Goal: Entertainment & Leisure: Consume media (video, audio)

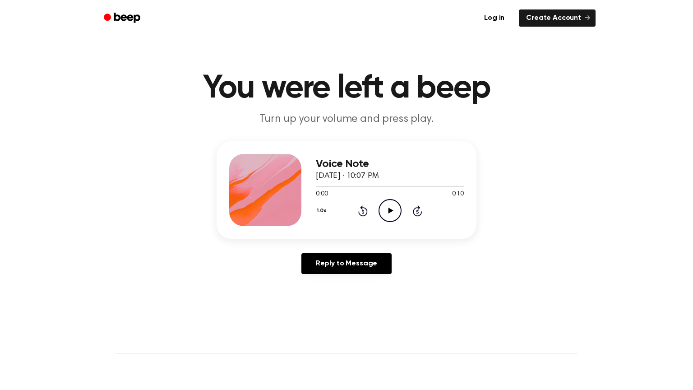
click at [590, 133] on main "You were left a beep Turn up your volume and press play. Voice Note [DATE] · 10…" at bounding box center [346, 278] width 693 height 556
click at [336, 258] on link "Reply to Message" at bounding box center [346, 263] width 90 height 21
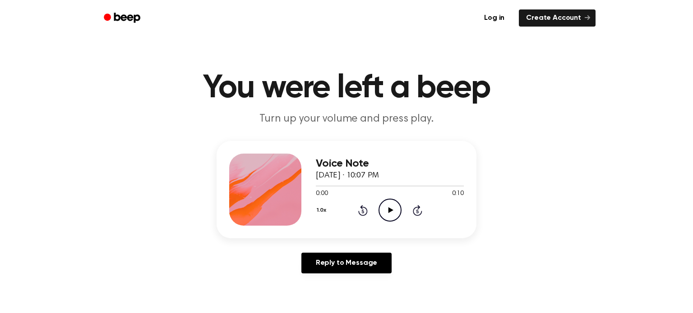
click at [391, 214] on icon "Play Audio" at bounding box center [389, 210] width 23 height 23
click at [388, 207] on icon at bounding box center [390, 210] width 4 height 6
click at [391, 210] on icon at bounding box center [390, 210] width 5 height 6
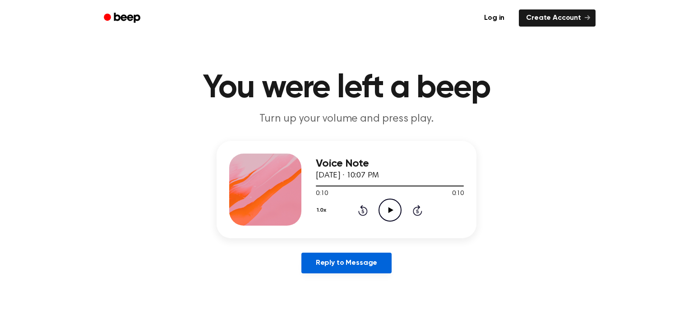
click at [374, 266] on link "Reply to Message" at bounding box center [346, 263] width 90 height 21
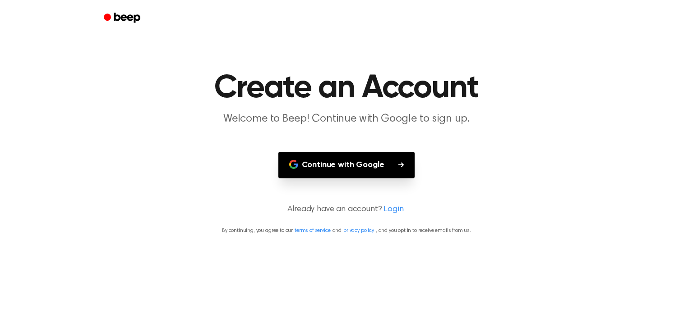
click at [401, 167] on icon "button" at bounding box center [400, 164] width 5 height 5
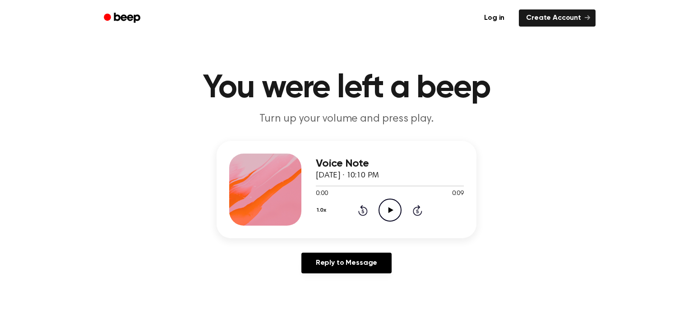
click at [390, 209] on icon at bounding box center [390, 210] width 5 height 6
click at [399, 204] on circle at bounding box center [390, 210] width 22 height 22
click at [387, 212] on icon "Play Audio" at bounding box center [389, 210] width 23 height 23
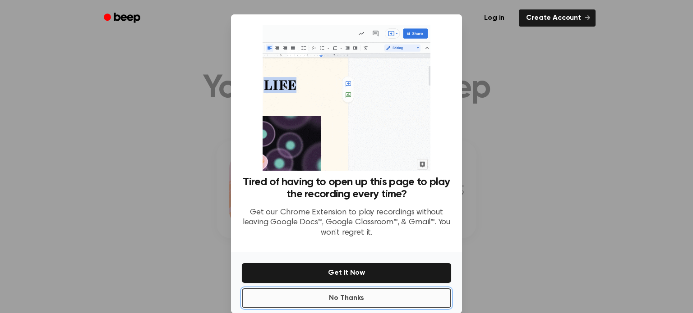
click at [333, 295] on button "No Thanks" at bounding box center [346, 299] width 209 height 20
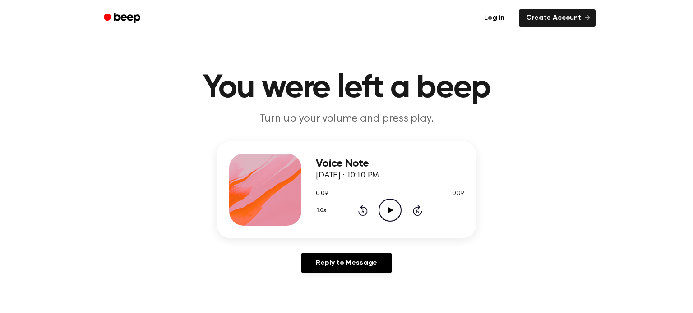
click at [388, 211] on icon at bounding box center [390, 210] width 5 height 6
click at [392, 212] on icon "Play Audio" at bounding box center [389, 210] width 23 height 23
click at [390, 213] on icon "Play Audio" at bounding box center [389, 210] width 23 height 23
click at [389, 208] on icon at bounding box center [390, 210] width 5 height 6
click at [391, 210] on icon at bounding box center [390, 210] width 5 height 6
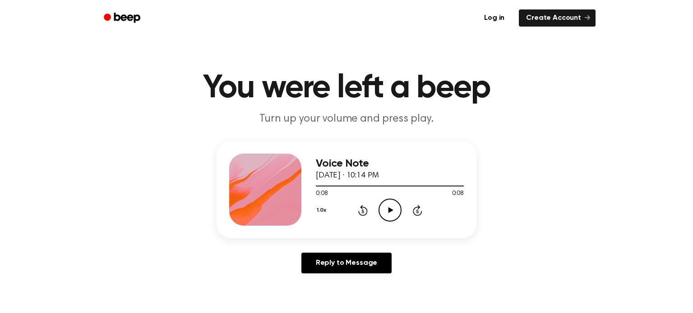
click at [391, 212] on icon "Play Audio" at bounding box center [389, 210] width 23 height 23
click at [388, 203] on icon "Play Audio" at bounding box center [389, 210] width 23 height 23
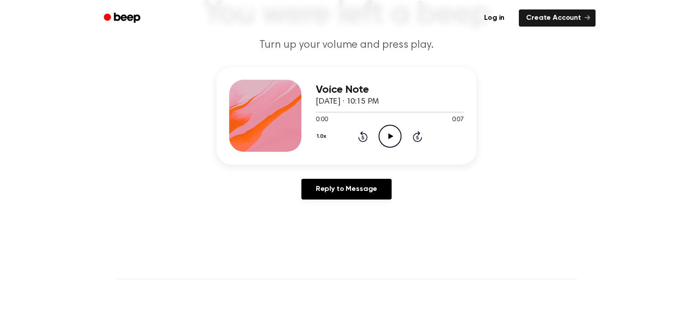
scroll to position [71, 0]
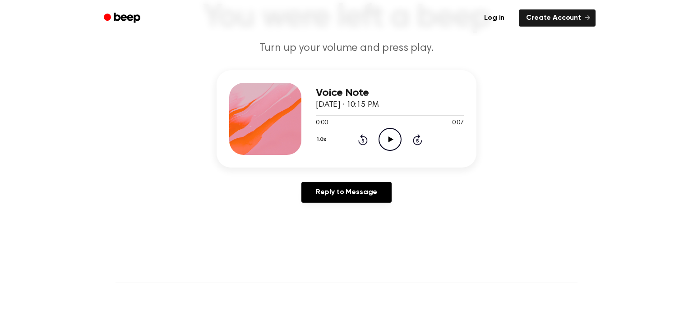
click at [387, 141] on icon "Play Audio" at bounding box center [389, 139] width 23 height 23
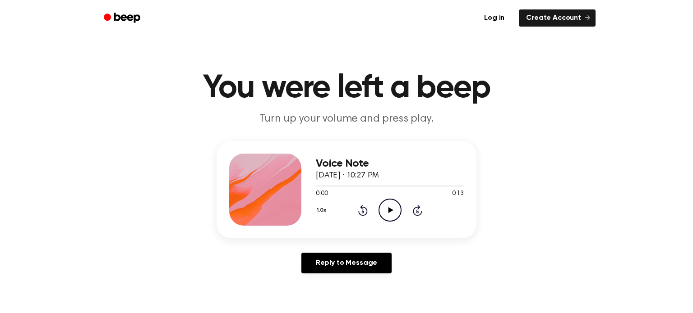
click at [399, 208] on icon "Play Audio" at bounding box center [389, 210] width 23 height 23
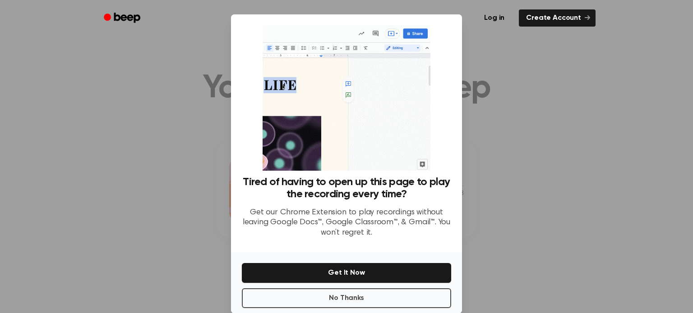
click at [235, 212] on div "Tired of having to open up this page to play the recording every time? Get our …" at bounding box center [346, 133] width 231 height 238
click at [205, 214] on div at bounding box center [346, 156] width 693 height 313
click at [206, 214] on div at bounding box center [346, 156] width 693 height 313
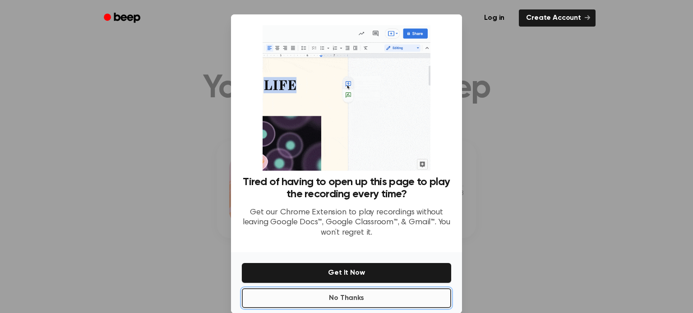
click at [253, 295] on button "No Thanks" at bounding box center [346, 299] width 209 height 20
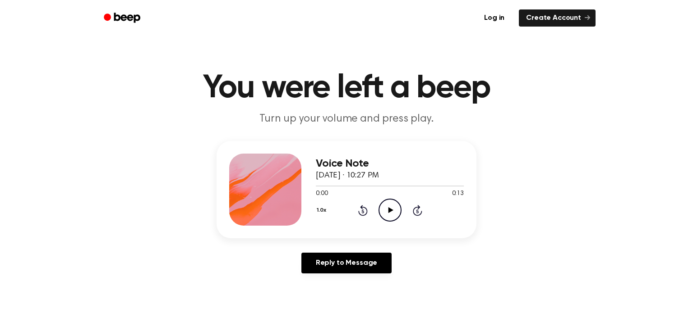
click at [394, 212] on icon "Play Audio" at bounding box center [389, 210] width 23 height 23
click at [395, 212] on icon "Pause Audio" at bounding box center [389, 210] width 23 height 23
click at [395, 212] on icon "Play Audio" at bounding box center [389, 210] width 23 height 23
